Goal: Information Seeking & Learning: Learn about a topic

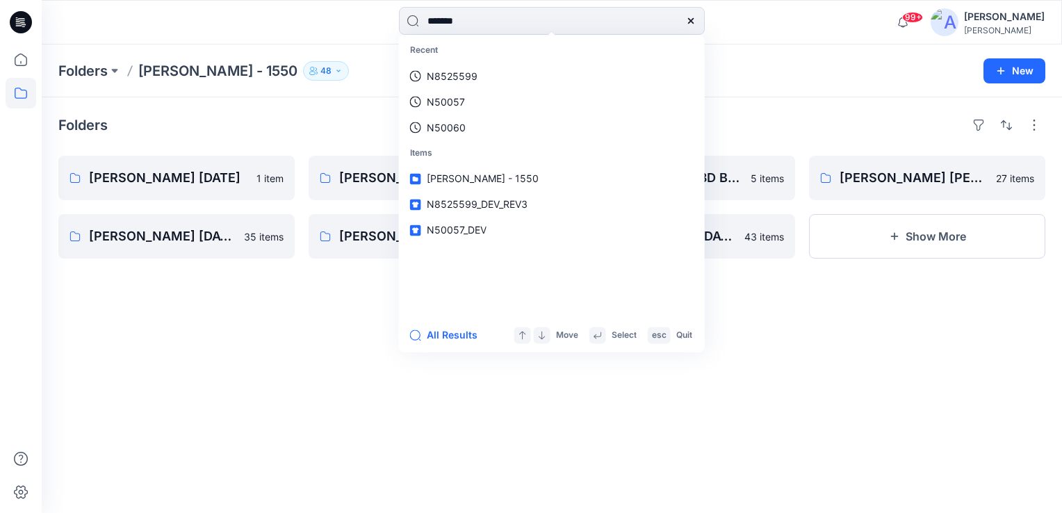
type input "*******"
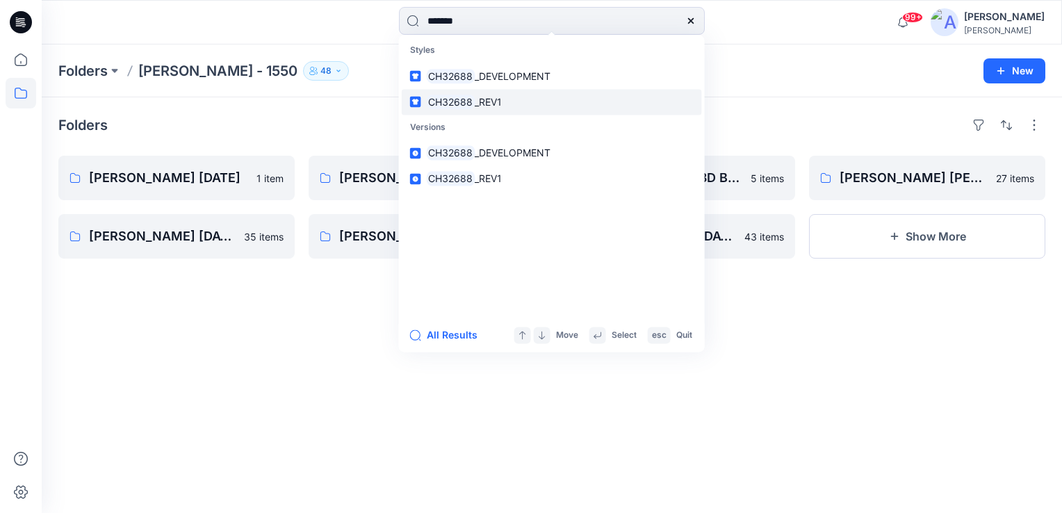
click at [475, 103] on span "_REV1" at bounding box center [488, 102] width 27 height 12
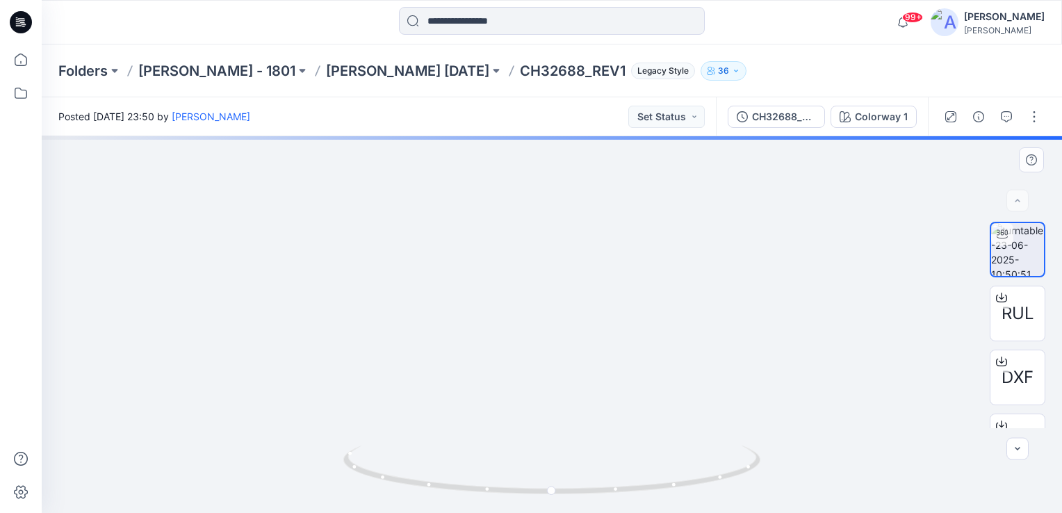
drag, startPoint x: 578, startPoint y: 207, endPoint x: 541, endPoint y: 425, distance: 221.3
click at [541, 425] on img at bounding box center [552, 313] width 856 height 400
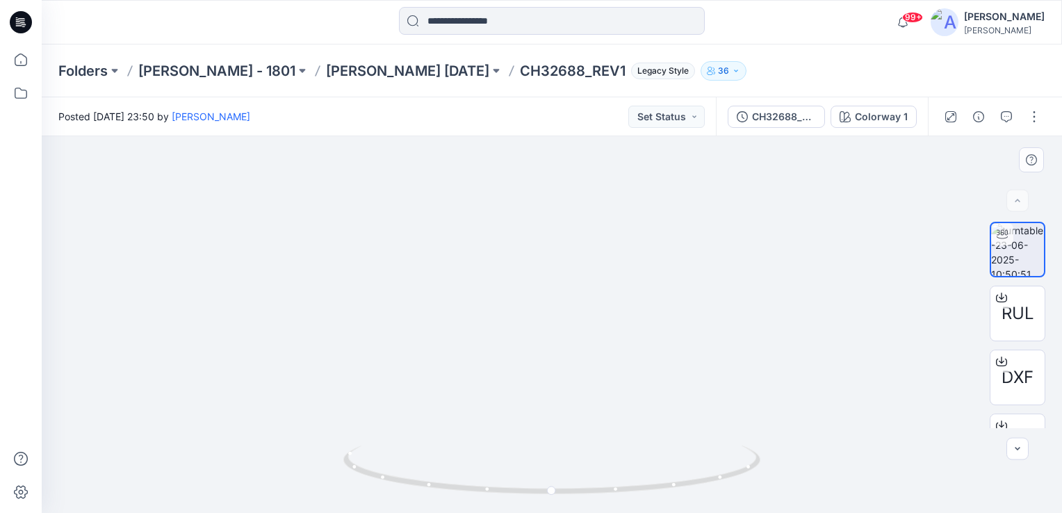
drag, startPoint x: 593, startPoint y: 343, endPoint x: 556, endPoint y: 331, distance: 39.6
click at [556, 331] on img at bounding box center [517, 305] width 1096 height 416
drag, startPoint x: 552, startPoint y: 405, endPoint x: 550, endPoint y: 196, distance: 209.2
click at [550, 196] on img at bounding box center [517, 199] width 1096 height 628
drag, startPoint x: 561, startPoint y: 420, endPoint x: 525, endPoint y: 447, distance: 45.3
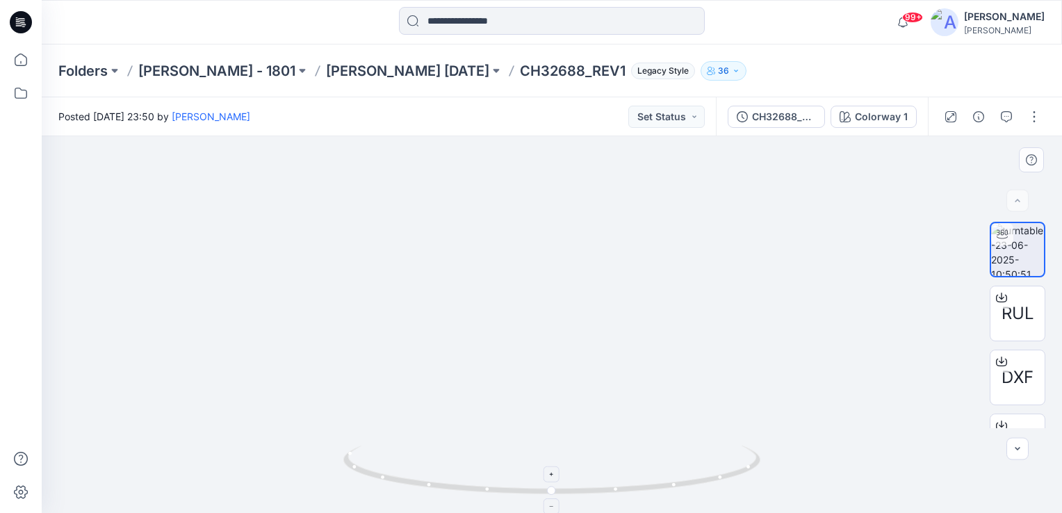
click at [525, 447] on div at bounding box center [552, 324] width 1020 height 377
drag, startPoint x: 529, startPoint y: 290, endPoint x: 509, endPoint y: 420, distance: 131.4
click at [509, 420] on img at bounding box center [514, 273] width 1096 height 477
drag, startPoint x: 578, startPoint y: 338, endPoint x: 567, endPoint y: 391, distance: 54.7
click at [567, 391] on img at bounding box center [514, 304] width 1096 height 418
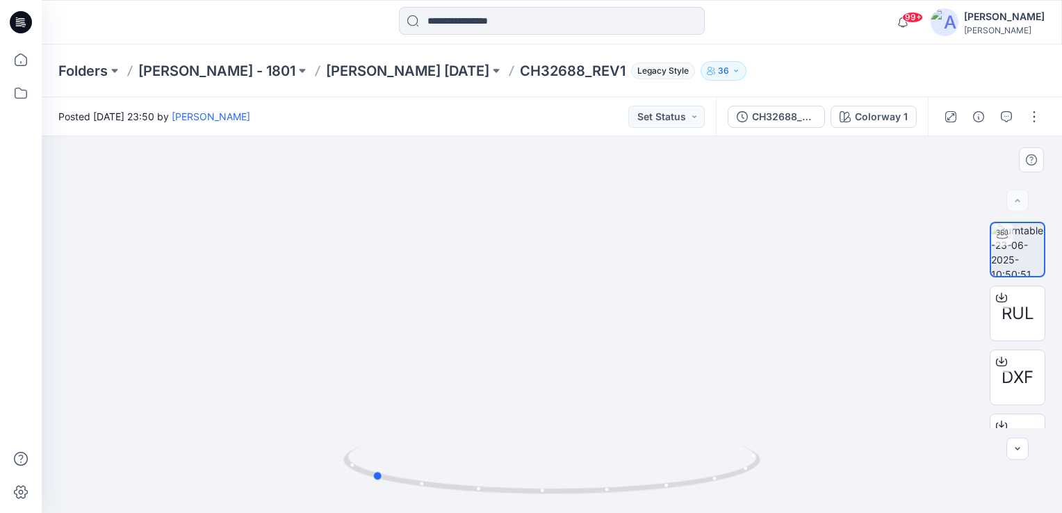
drag, startPoint x: 552, startPoint y: 491, endPoint x: 764, endPoint y: 470, distance: 212.9
click at [789, 483] on div at bounding box center [552, 324] width 1020 height 377
drag, startPoint x: 545, startPoint y: 495, endPoint x: 723, endPoint y: 477, distance: 178.8
click at [723, 477] on icon at bounding box center [553, 471] width 420 height 52
